Goal: Information Seeking & Learning: Check status

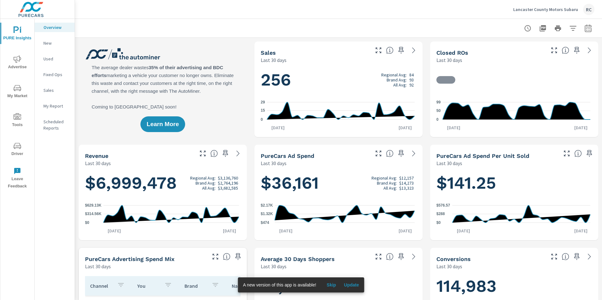
scroll to position [123, 0]
click at [20, 60] on icon "nav menu" at bounding box center [18, 59] width 8 height 8
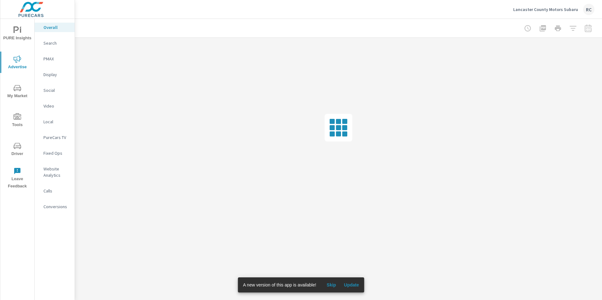
click at [49, 43] on p "Search" at bounding box center [56, 43] width 26 height 6
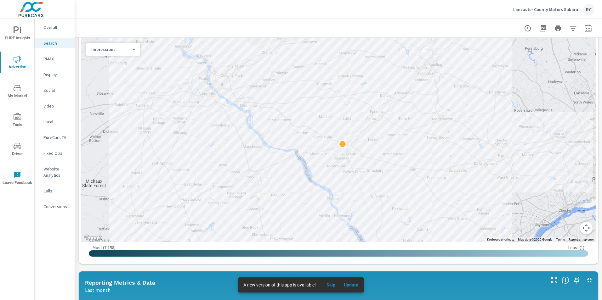
scroll to position [94, 0]
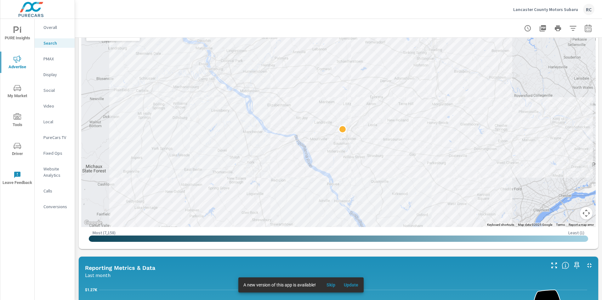
click at [581, 217] on button "Map camera controls" at bounding box center [586, 213] width 13 height 13
click at [565, 211] on button "Zoom out" at bounding box center [570, 213] width 13 height 13
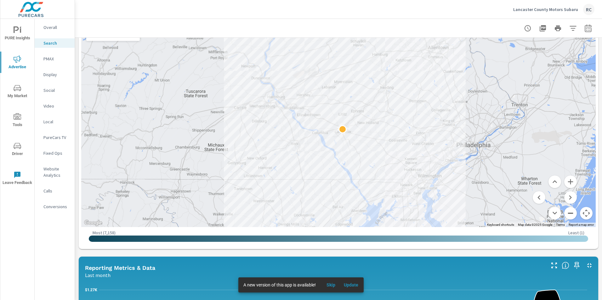
click at [565, 211] on button "Zoom out" at bounding box center [570, 213] width 13 height 13
